Goal: Transaction & Acquisition: Purchase product/service

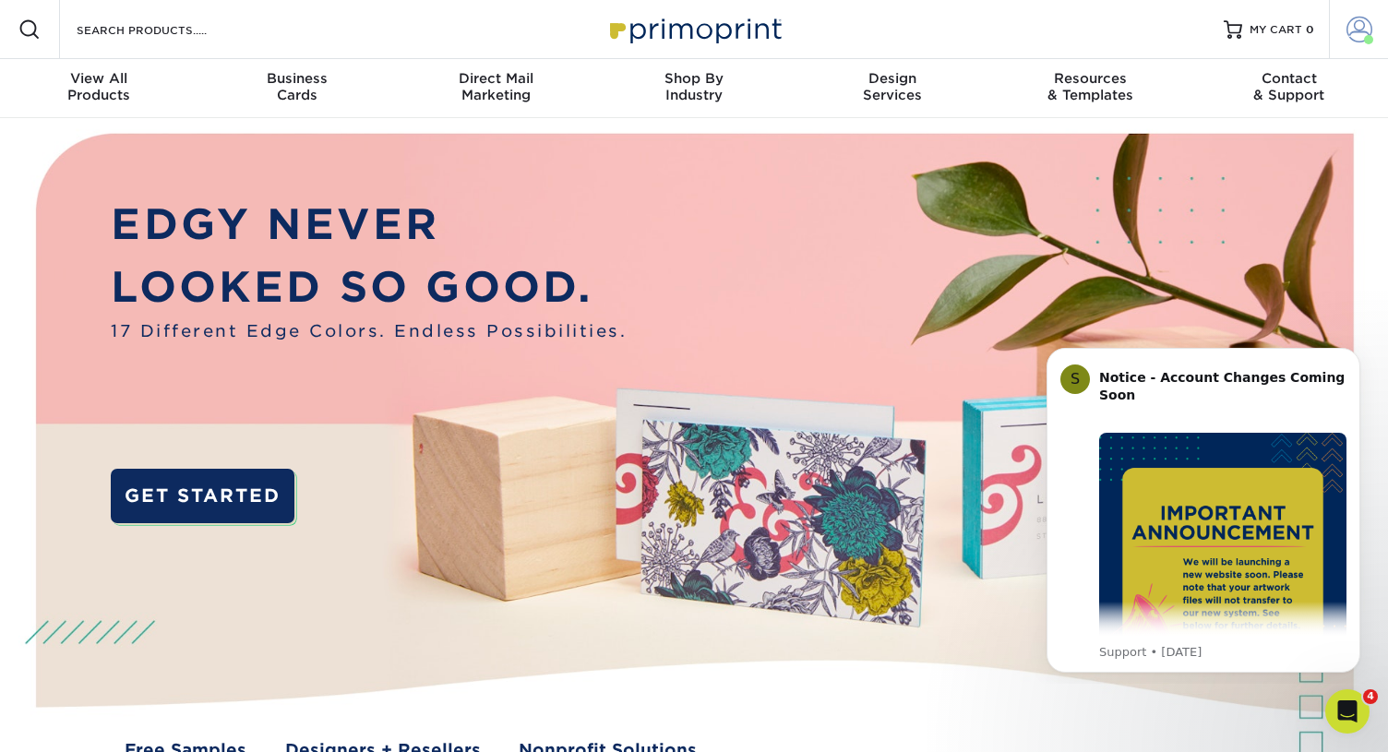
click at [1355, 33] on span at bounding box center [1359, 30] width 26 height 26
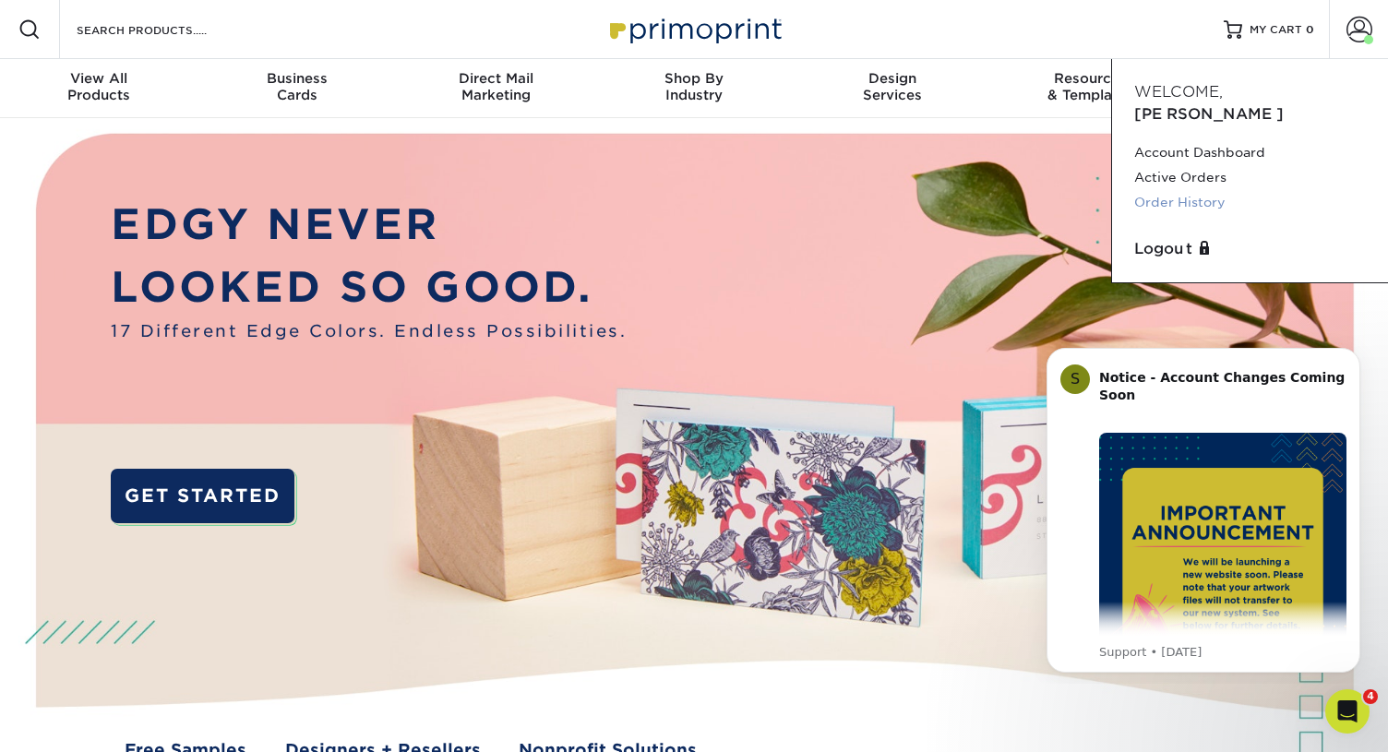
click at [1188, 190] on link "Order History" at bounding box center [1250, 202] width 232 height 25
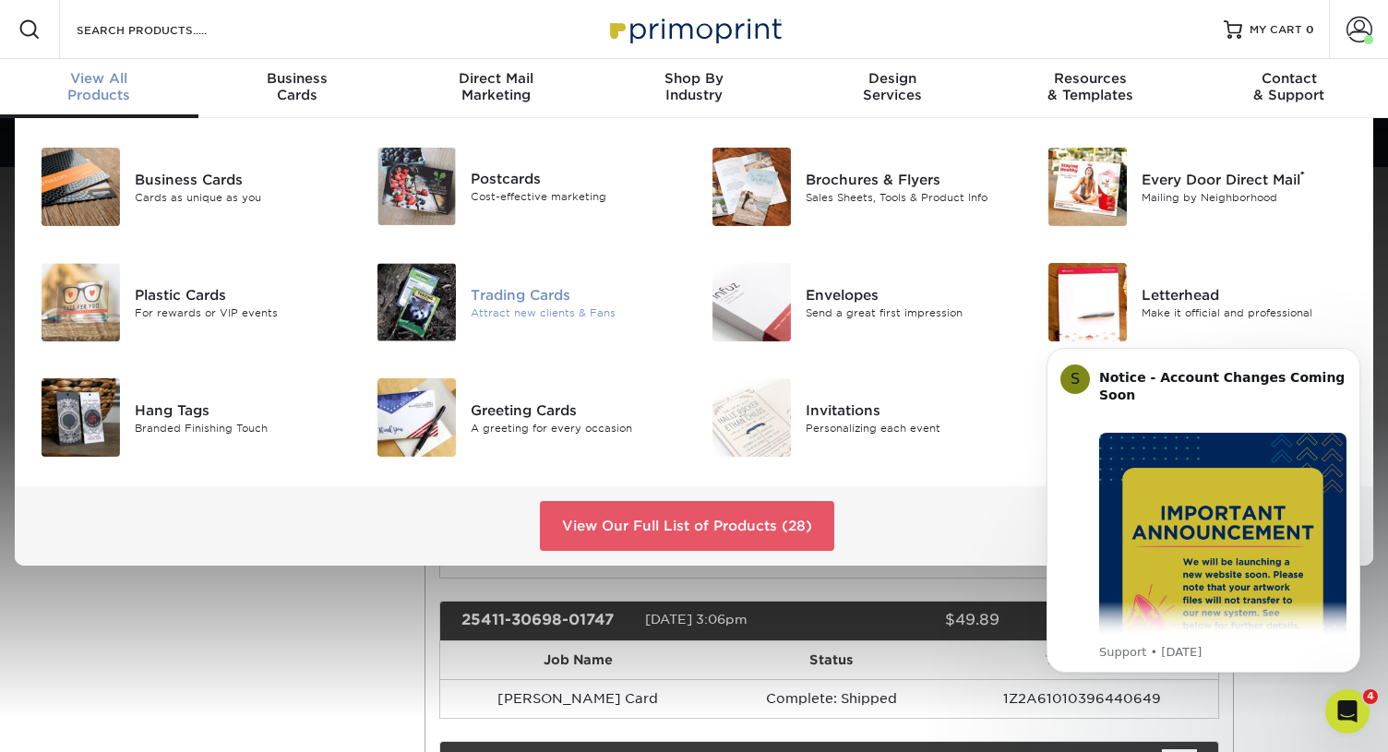
click at [491, 284] on div "Trading Cards" at bounding box center [575, 294] width 209 height 20
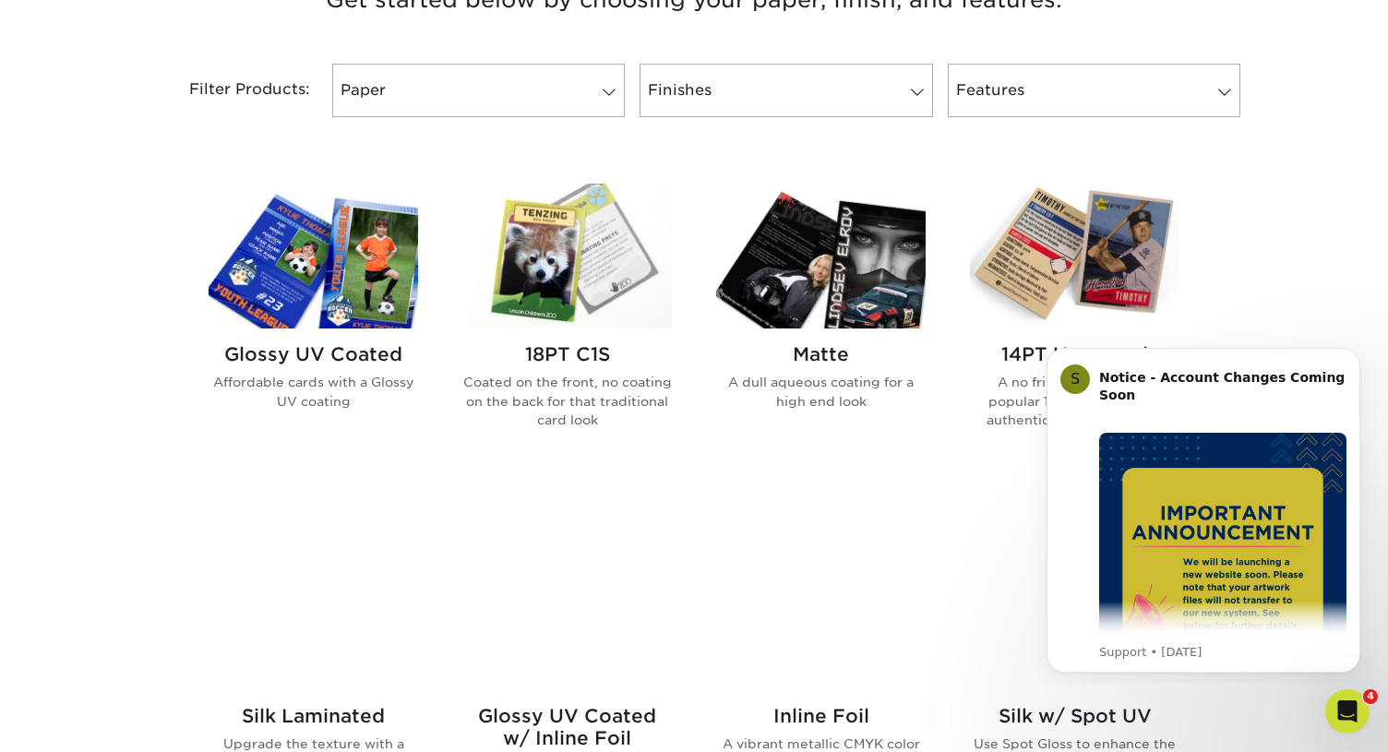
scroll to position [811, 0]
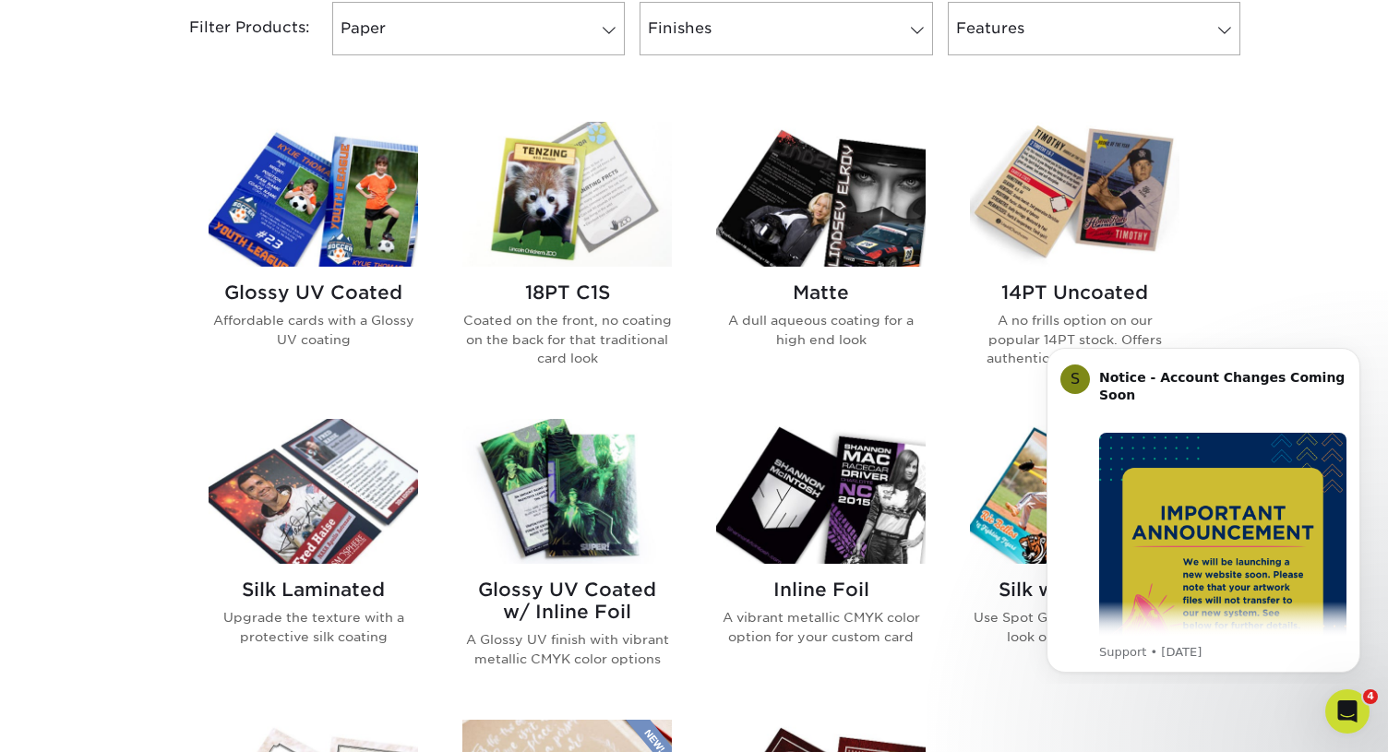
click at [374, 292] on h2 "Glossy UV Coated" at bounding box center [313, 292] width 209 height 22
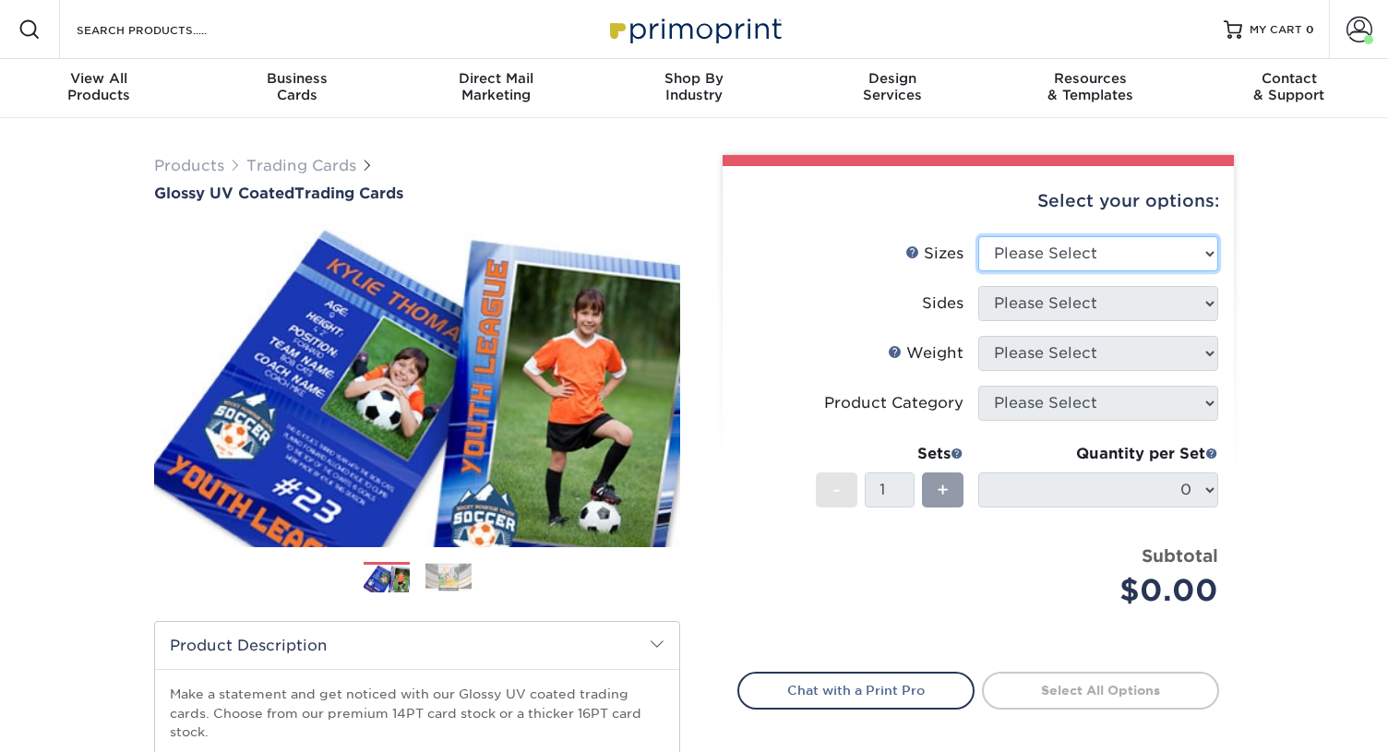
click at [1073, 263] on select "Please Select 2.5" x 3.5"" at bounding box center [1098, 253] width 240 height 35
select select "2.50x3.50"
click at [978, 236] on select "Please Select 2.5" x 3.5"" at bounding box center [1098, 253] width 240 height 35
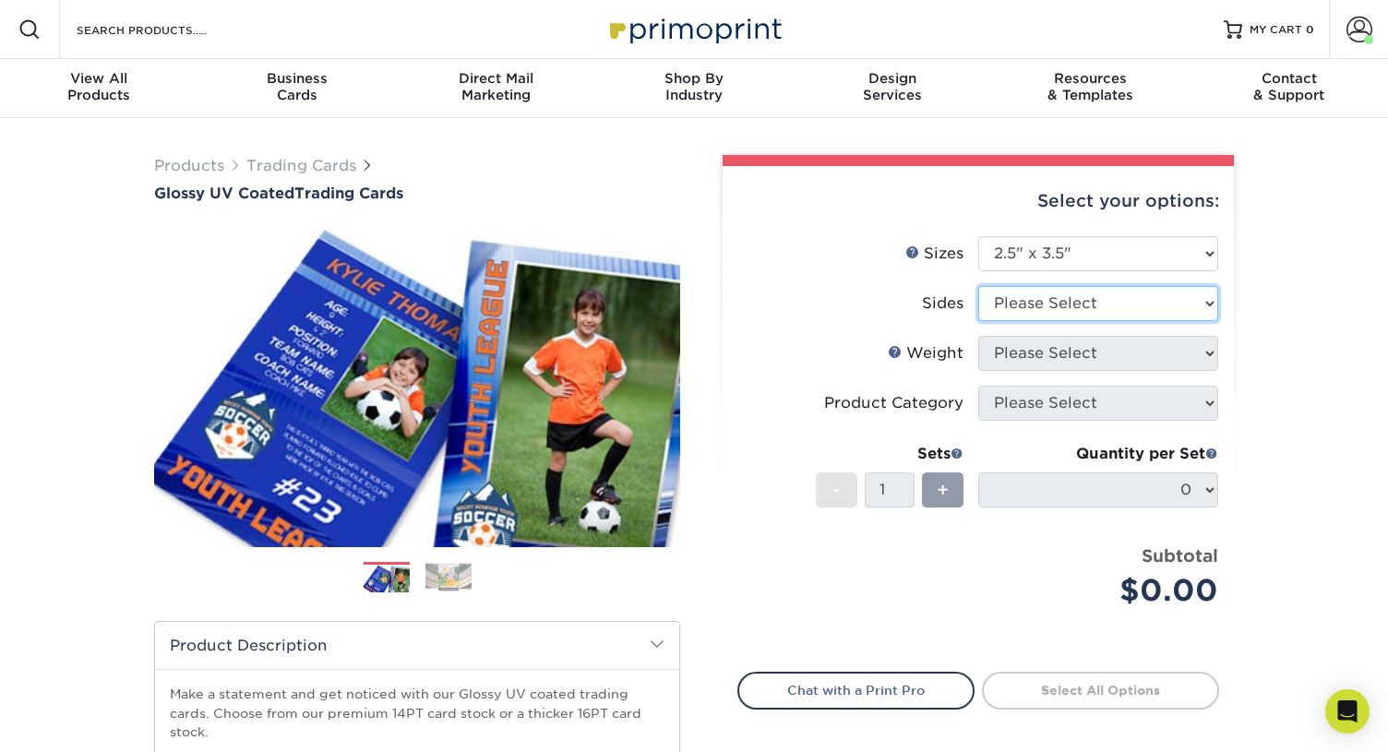
click at [1086, 293] on select "Please Select Print Both Sides Print Front Only" at bounding box center [1098, 303] width 240 height 35
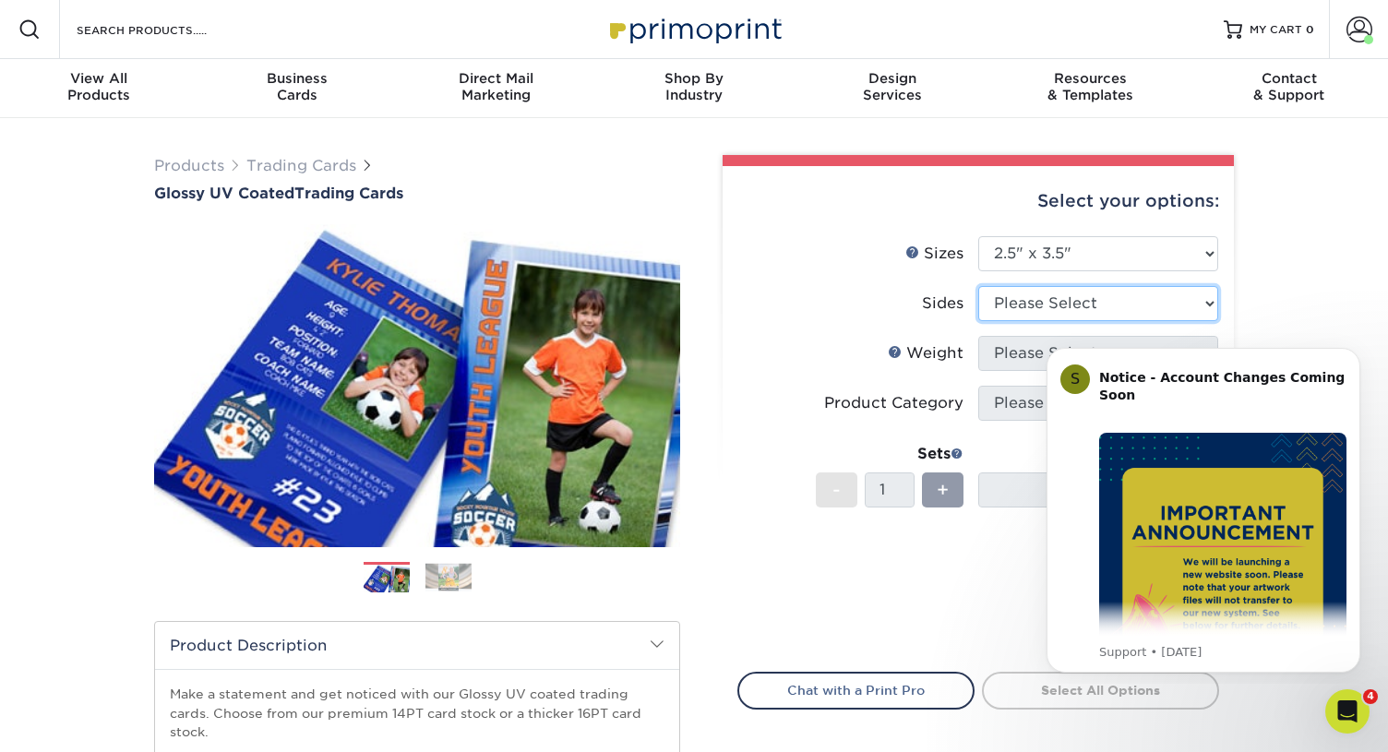
select select "13abbda7-1d64-4f25-8bb2-c179b224825d"
click at [978, 286] on select "Please Select Print Both Sides Print Front Only" at bounding box center [1098, 303] width 240 height 35
click at [1021, 353] on html "S Notice - Account Changes Coming Soon ​ Past Order Files Will Not Transfer: Wh…" at bounding box center [1203, 507] width 369 height 352
click at [1011, 364] on select "Please Select 16PT 14PT 18PT C1S" at bounding box center [1098, 353] width 240 height 35
select select "16PT"
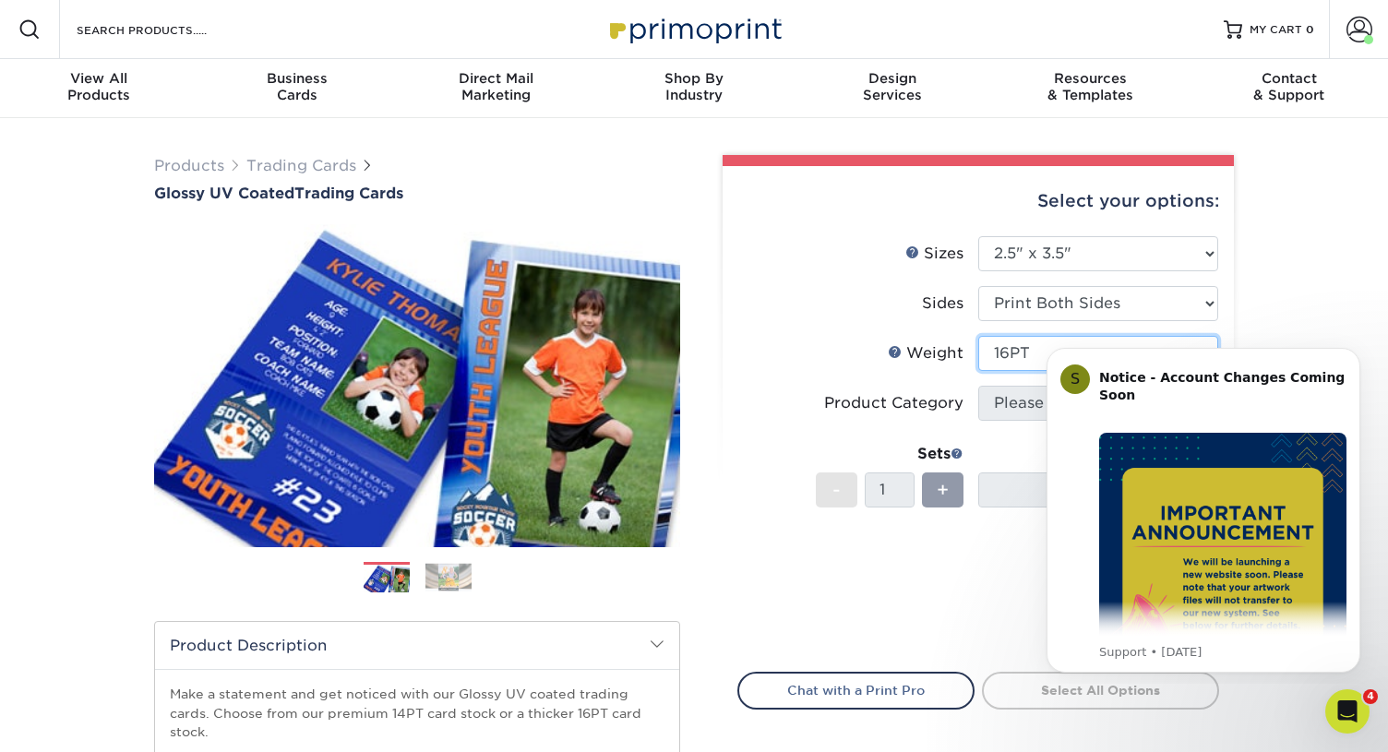
click at [978, 336] on select "Please Select 16PT 14PT 18PT C1S" at bounding box center [1098, 353] width 240 height 35
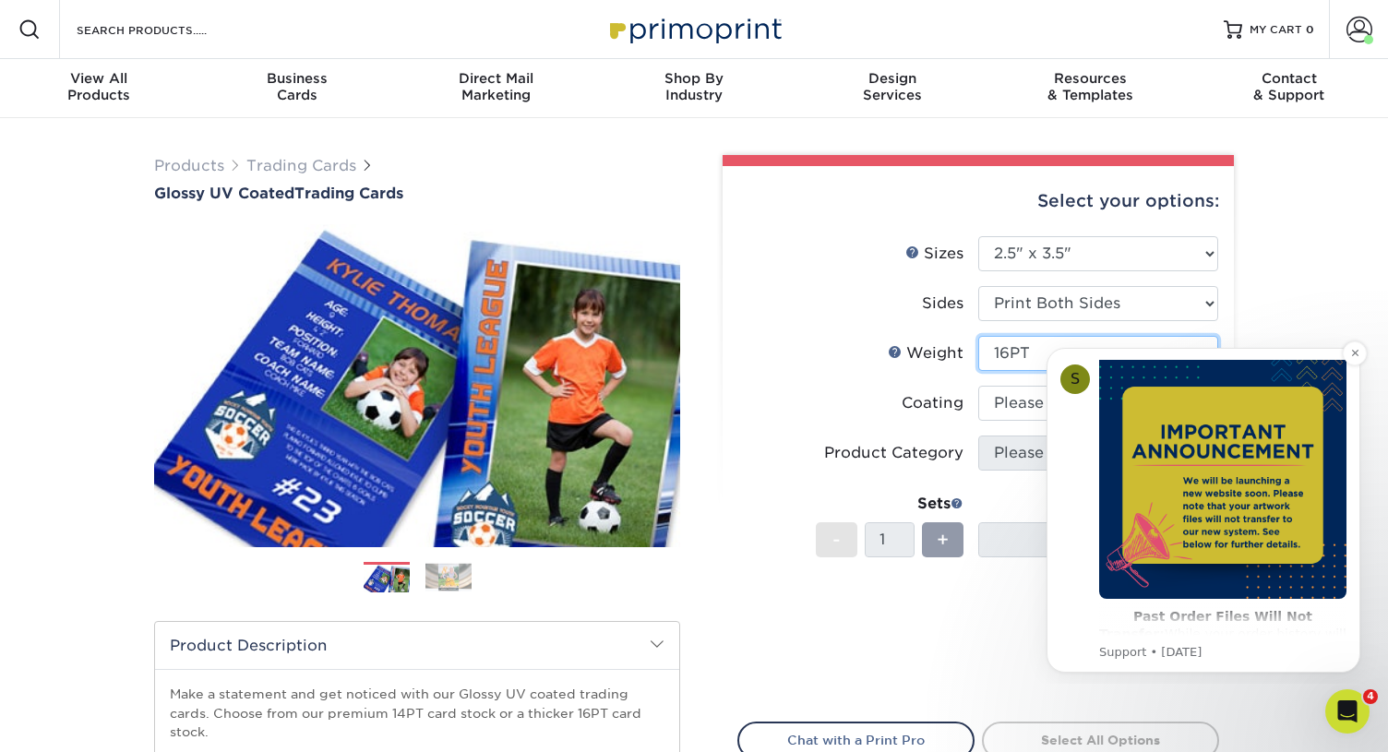
scroll to position [82, 0]
click at [1356, 359] on button "Dismiss notification" at bounding box center [1355, 353] width 24 height 24
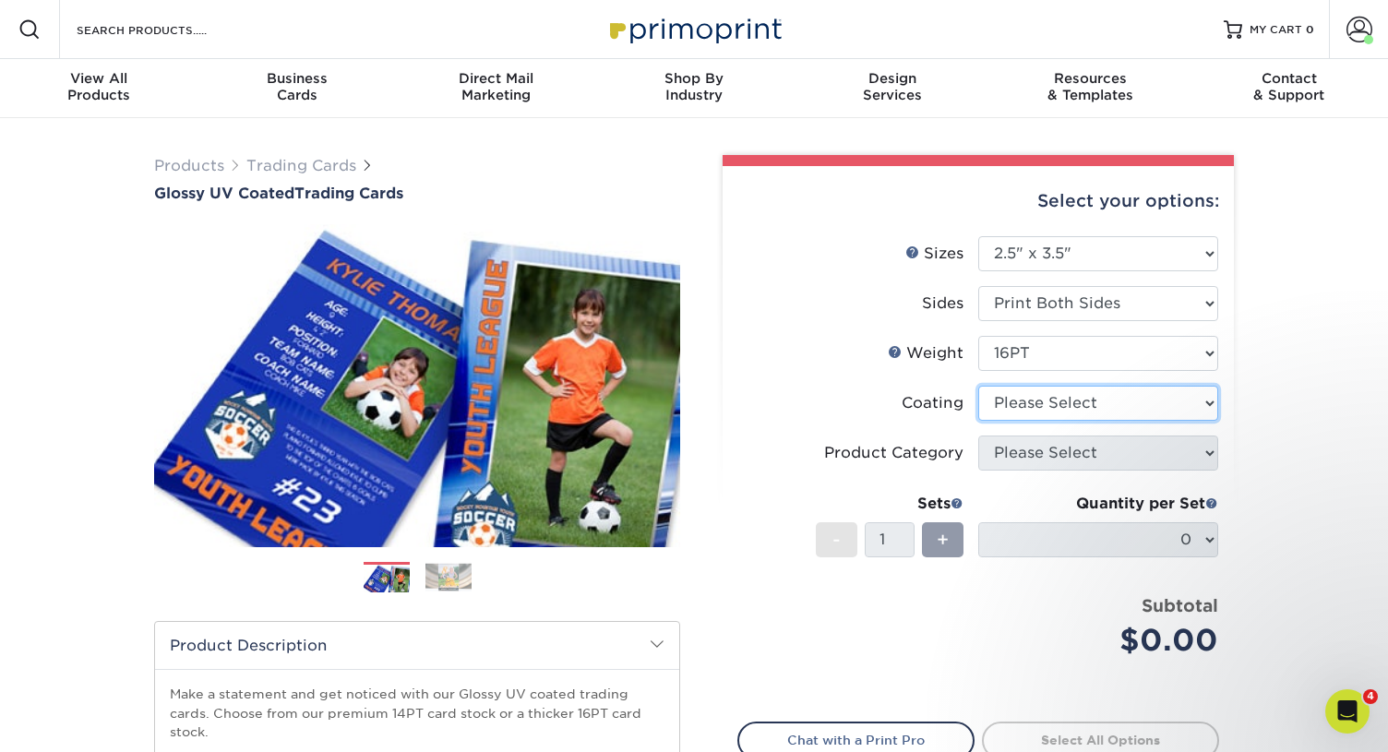
click at [1041, 409] on select at bounding box center [1098, 403] width 240 height 35
select select "ae367451-b2b8-45df-a344-0f05b6a12993"
click at [978, 386] on select at bounding box center [1098, 403] width 240 height 35
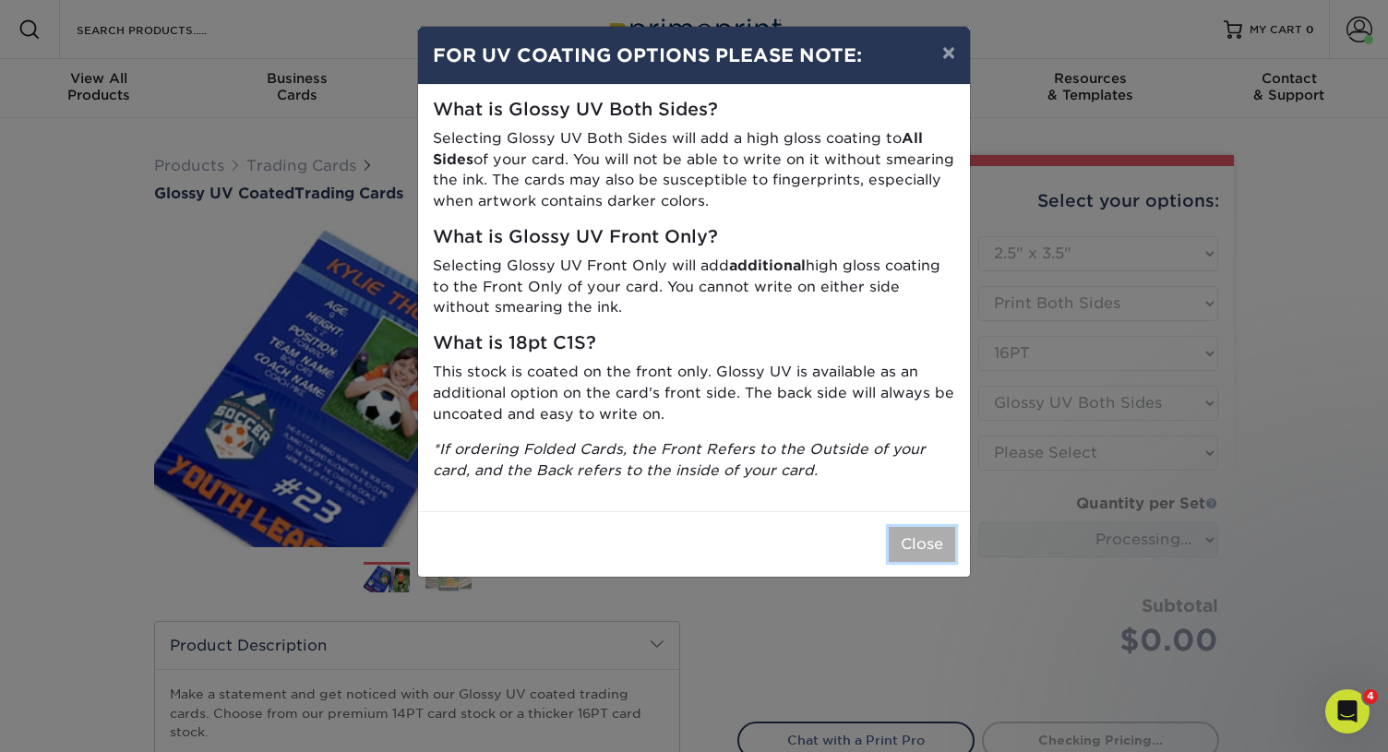
click at [931, 547] on button "Close" at bounding box center [922, 544] width 66 height 35
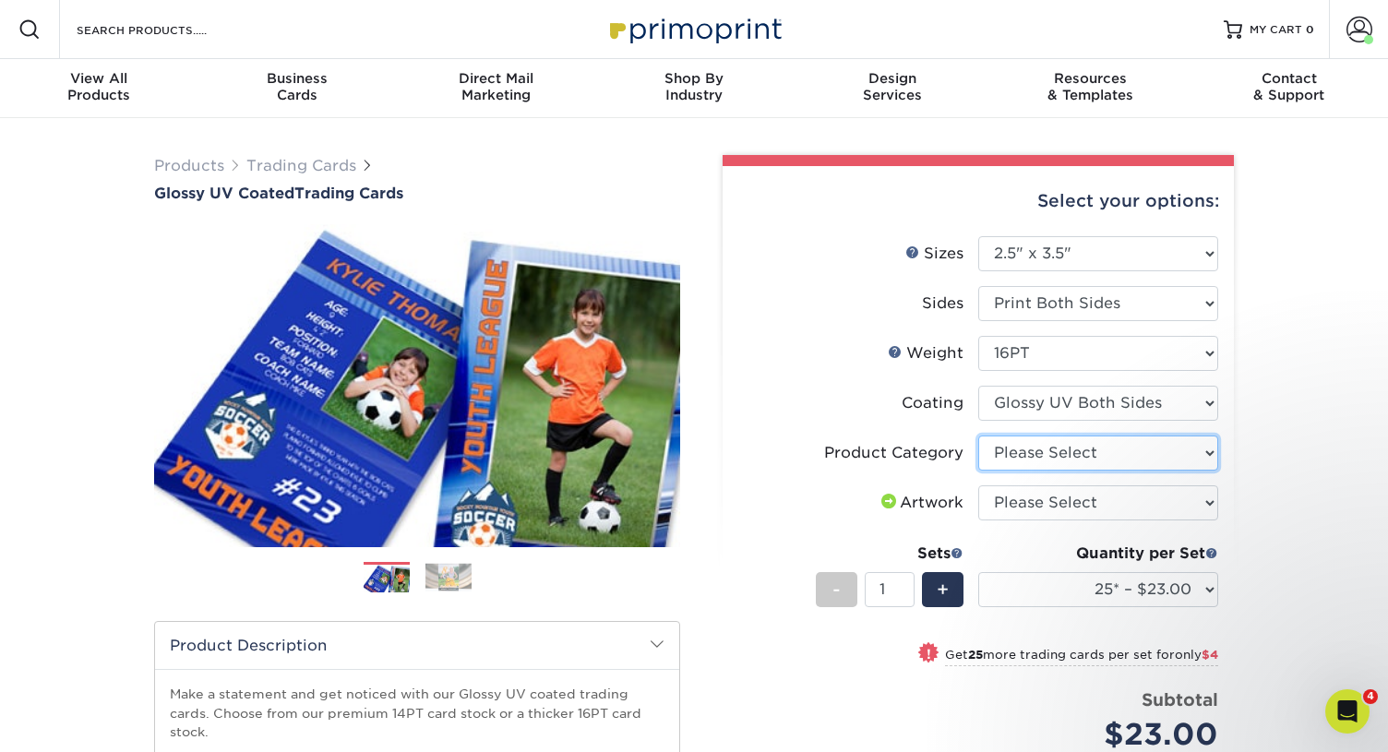
click at [1051, 448] on select "Please Select Trading Cards" at bounding box center [1098, 453] width 240 height 35
select select "c2f9bce9-36c2-409d-b101-c29d9d031e18"
click at [978, 436] on select "Please Select Trading Cards" at bounding box center [1098, 453] width 240 height 35
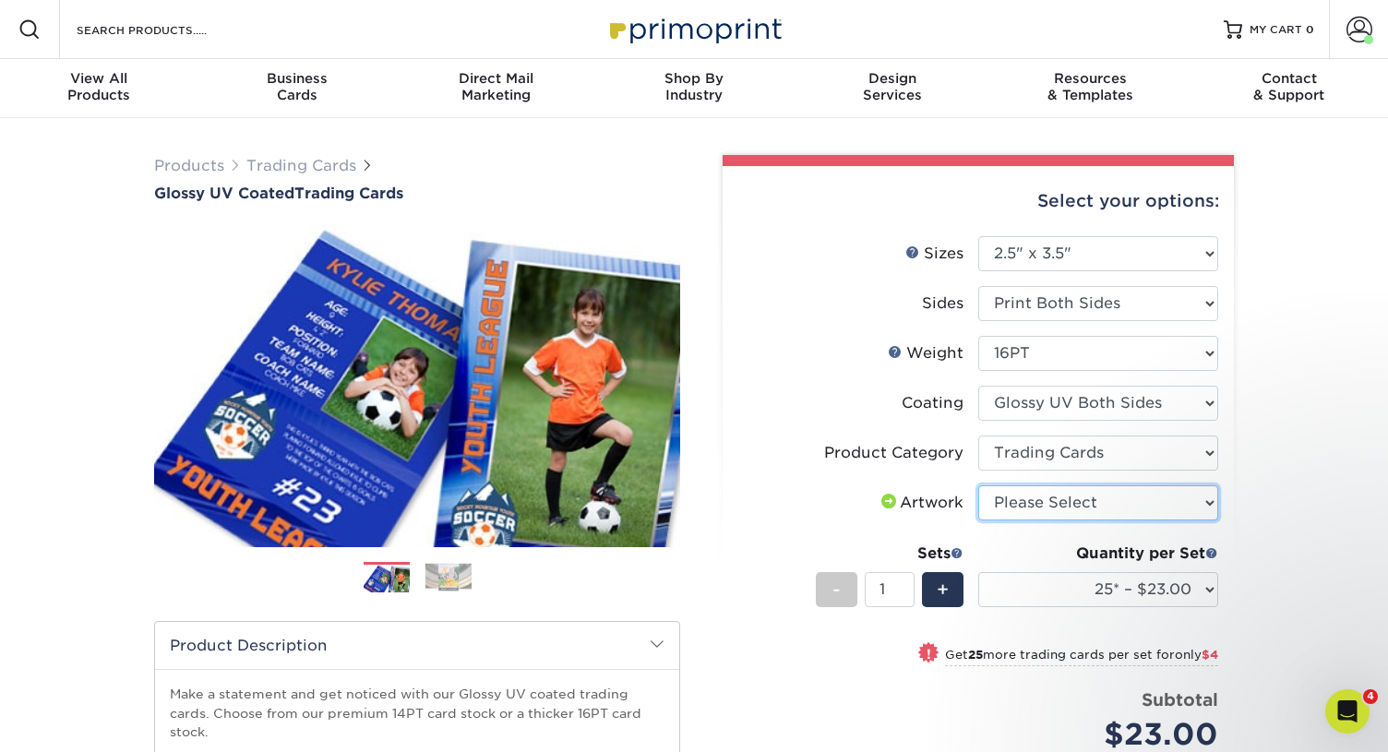
click at [1064, 496] on select "Please Select I will upload files I need a design - $100" at bounding box center [1098, 502] width 240 height 35
select select "upload"
click at [978, 485] on select "Please Select I will upload files I need a design - $100" at bounding box center [1098, 502] width 240 height 35
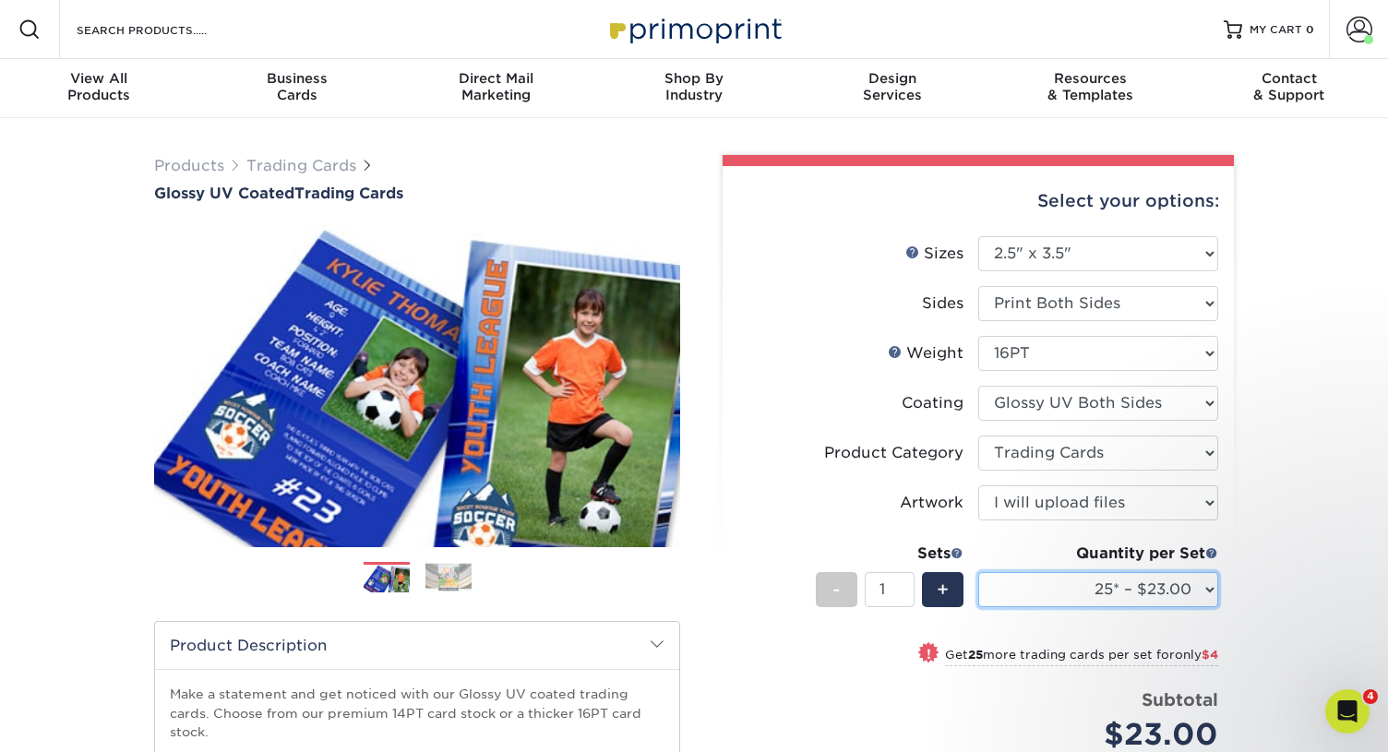
click at [1103, 584] on select "25* – $23.00 50* – $27.00 75* – $33.00 100* – $37.00 250* – $47.00 500 – $58.00…" at bounding box center [1098, 589] width 240 height 35
select select "50* – $27.00"
click at [978, 572] on select "25* – $23.00 50* – $27.00 75* – $33.00 100* – $37.00 250* – $47.00 500 – $58.00…" at bounding box center [1098, 589] width 240 height 35
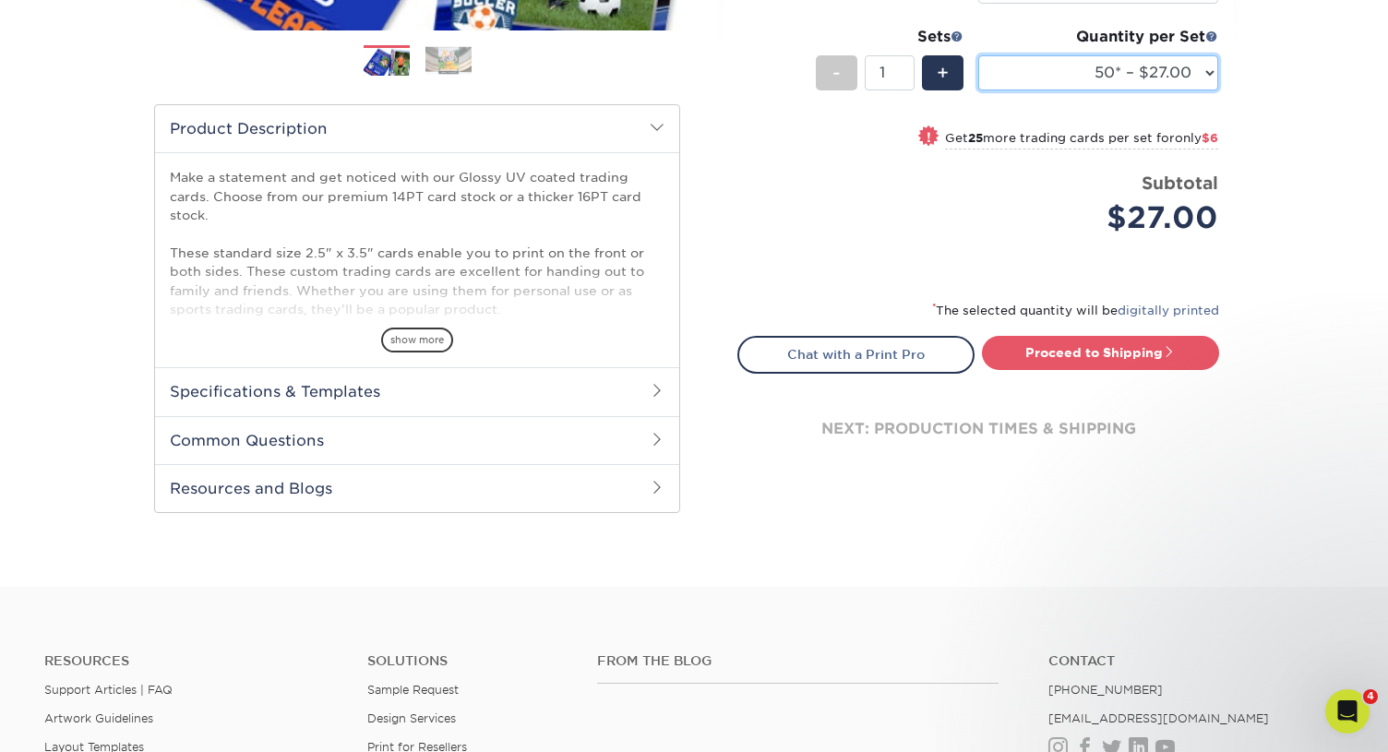
scroll to position [533, 0]
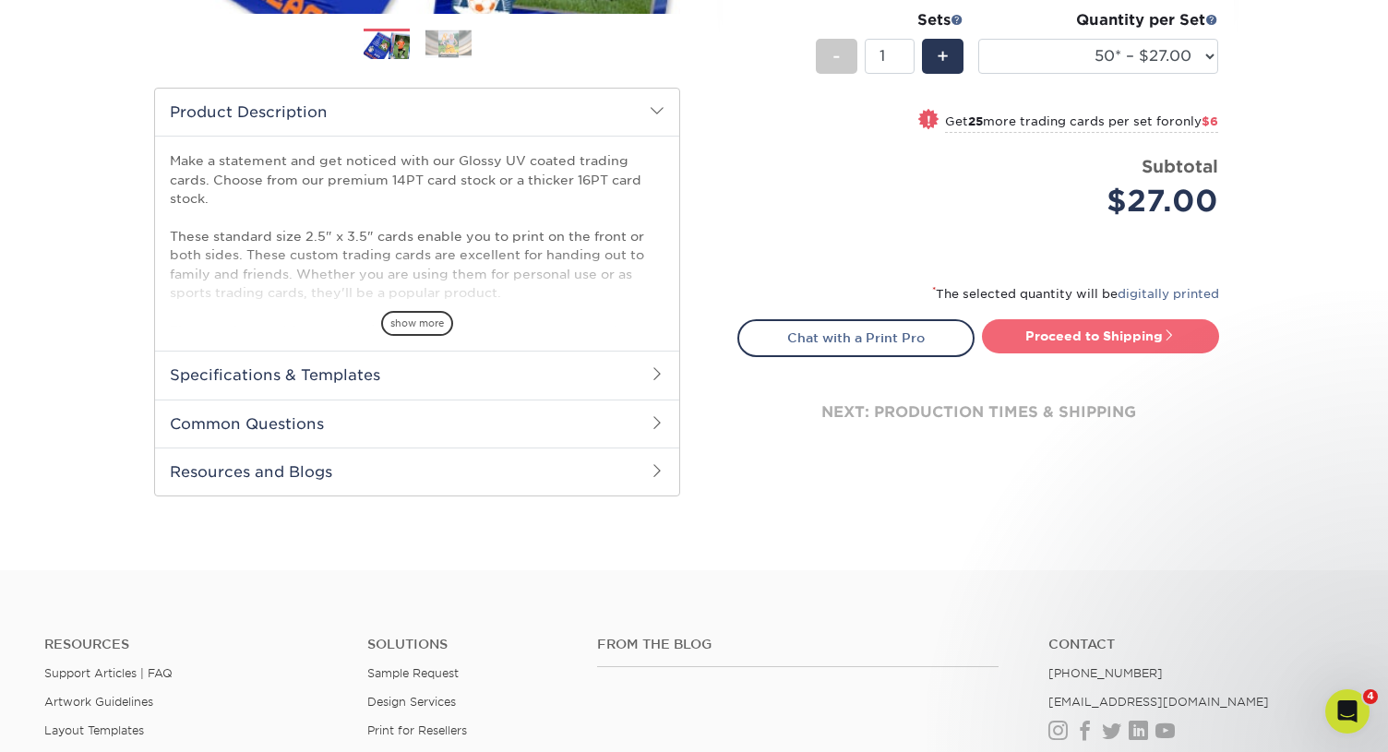
click at [1043, 335] on link "Proceed to Shipping" at bounding box center [1100, 335] width 237 height 33
type input "Set 1"
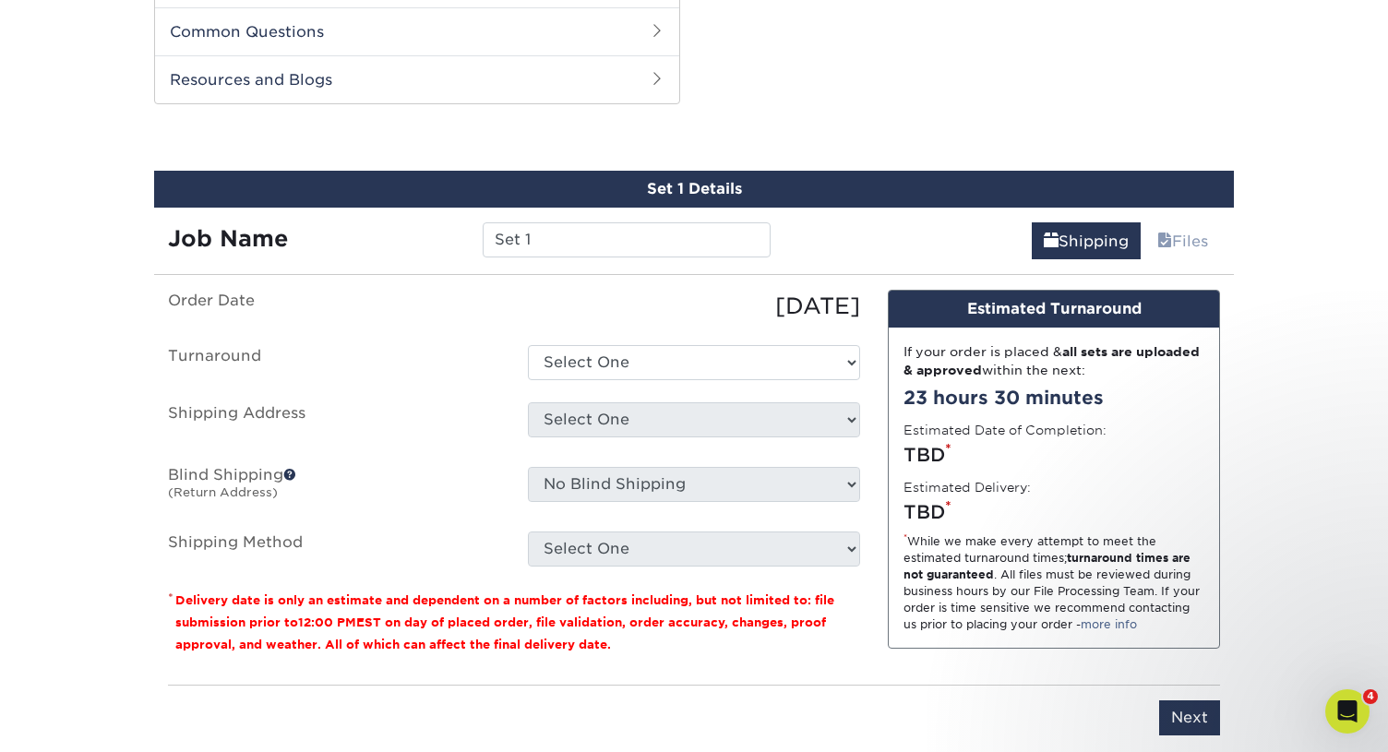
scroll to position [938, 0]
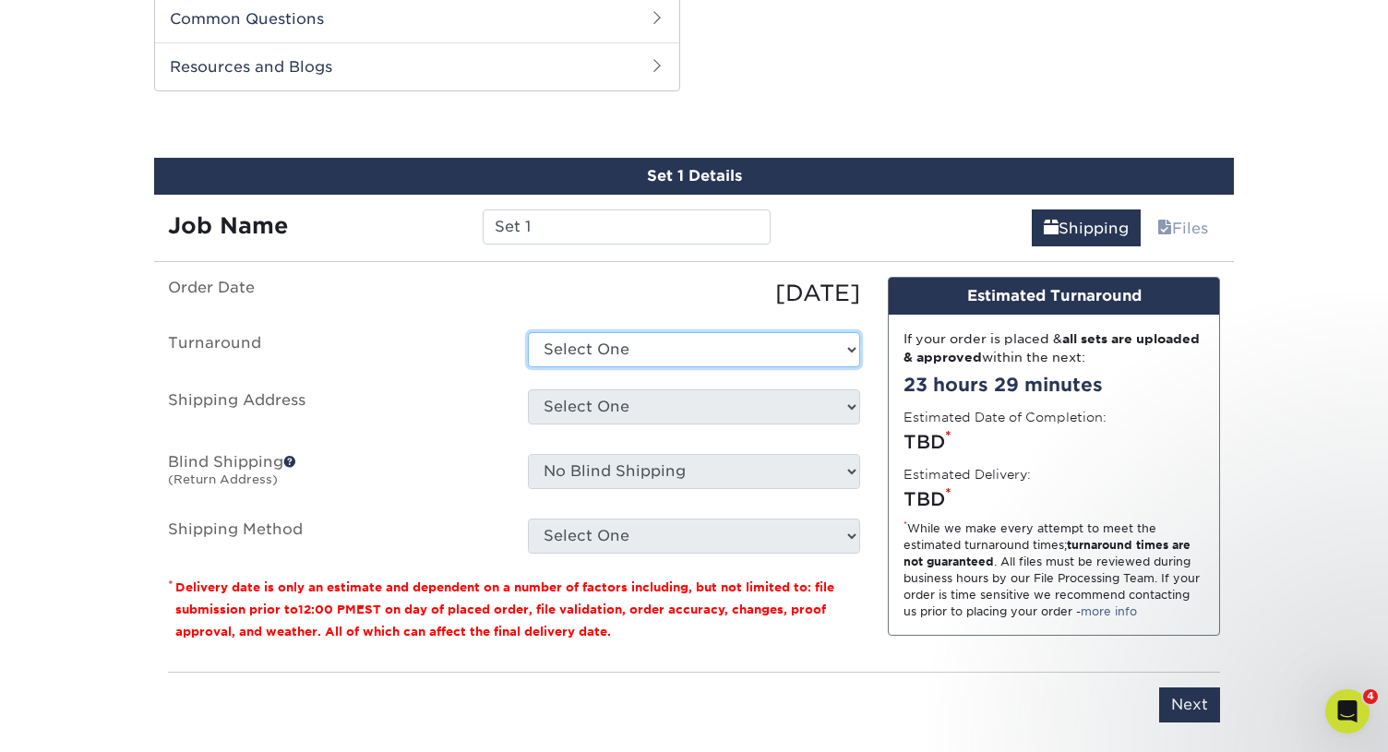
click at [710, 345] on select "Select One 2-4 Business Days 2 Day Next Business Day" at bounding box center [694, 349] width 332 height 35
select select "39596162-017c-462f-bc43-9f550c8c2591"
click at [528, 332] on select "Select One 2-4 Business Days 2 Day Next Business Day" at bounding box center [694, 349] width 332 height 35
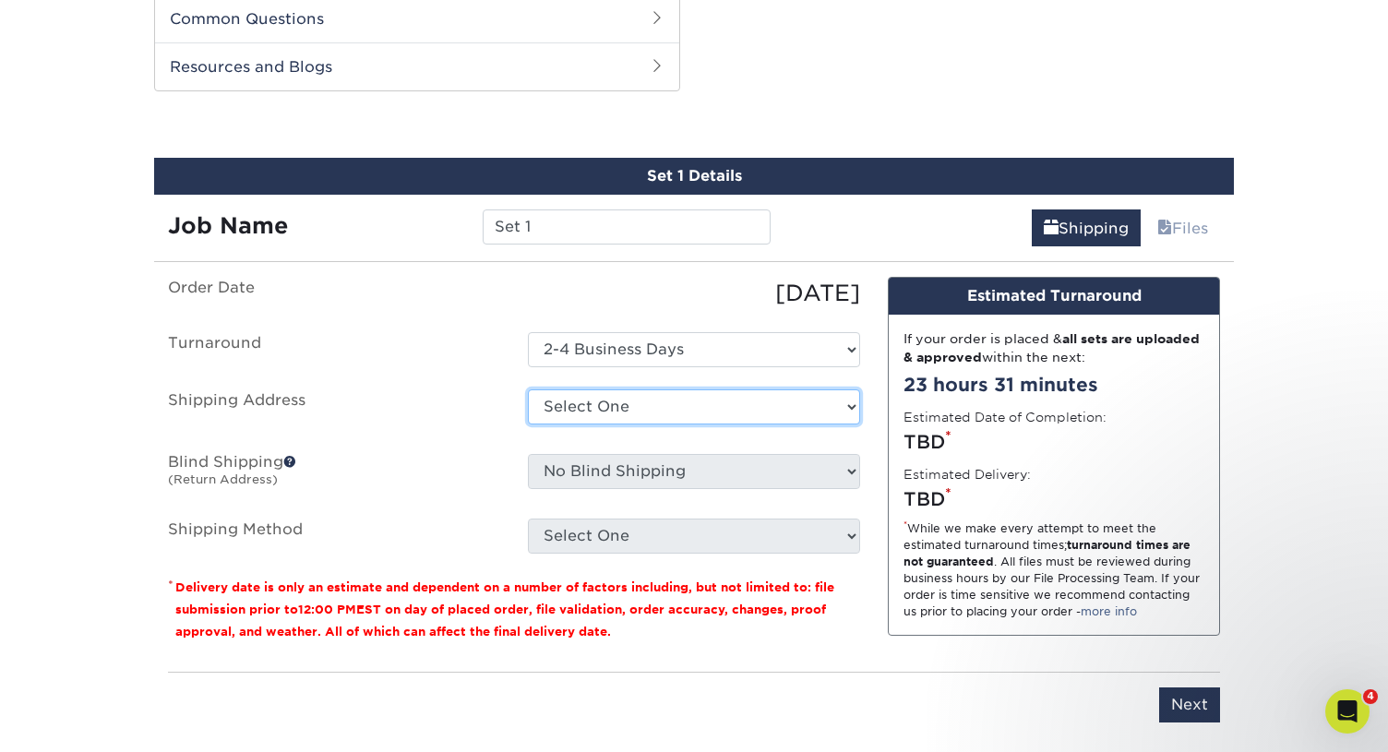
click at [671, 410] on select "Select One Alice's Card Ashley Lutz Becca's Baseball Card Blanche Castle Carol …" at bounding box center [694, 406] width 332 height 35
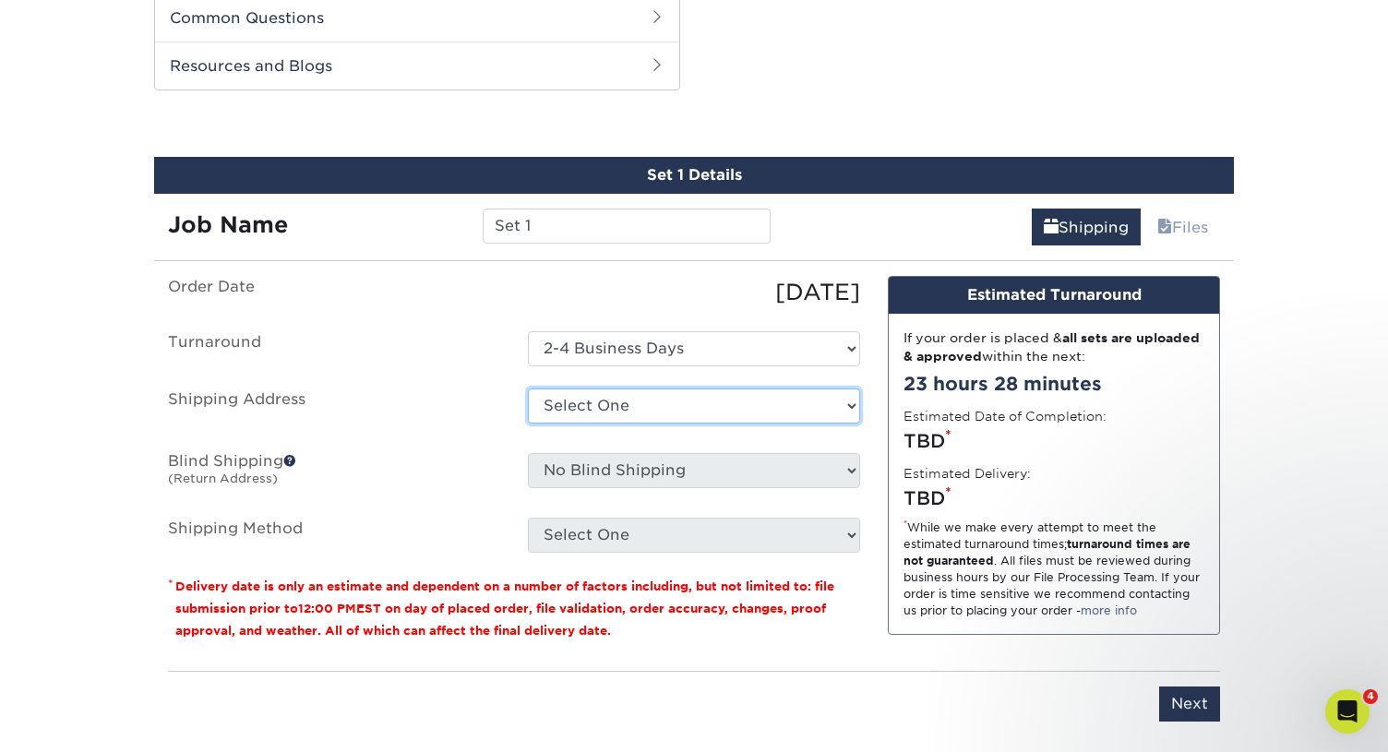
click at [693, 393] on select "Select One Alice's Card Ashley Lutz Becca's Baseball Card Blanche Castle Carol …" at bounding box center [694, 405] width 332 height 35
select select "newaddress"
click at [528, 388] on select "Select One Alice's Card Ashley Lutz Becca's Baseball Card Blanche Castle Carol …" at bounding box center [694, 405] width 332 height 35
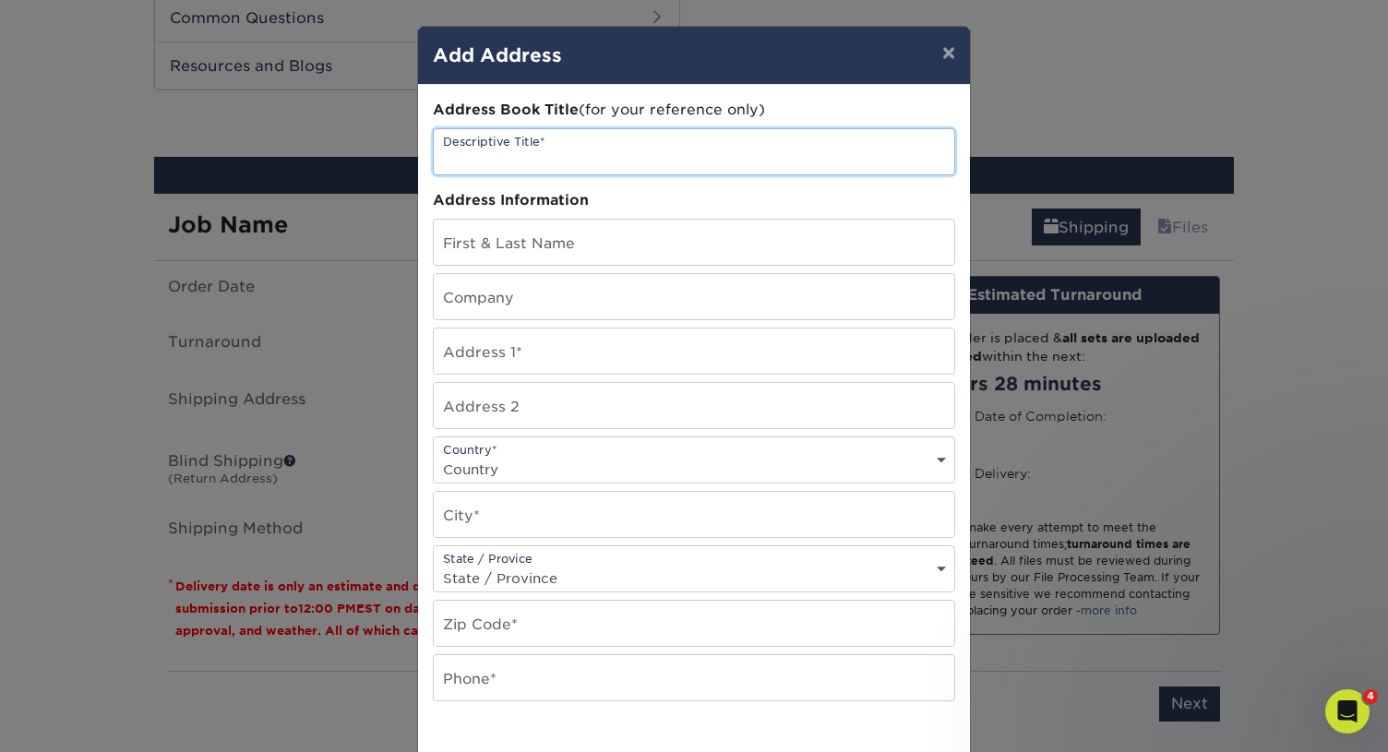
click at [476, 171] on input "text" at bounding box center [694, 151] width 520 height 45
type input "Timothy Ramos Card"
